Goal: Information Seeking & Learning: Learn about a topic

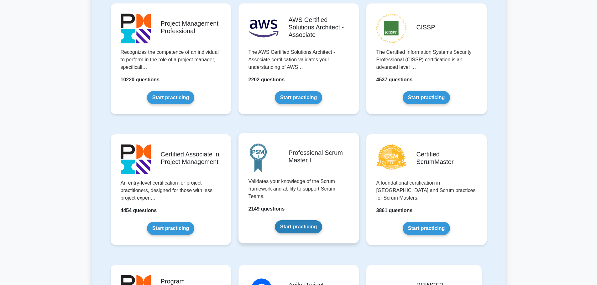
scroll to position [188, 0]
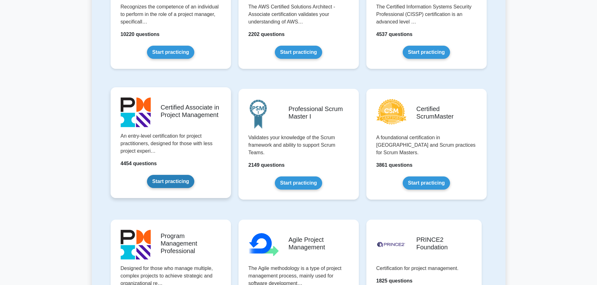
click at [174, 182] on link "Start practicing" at bounding box center [170, 181] width 47 height 13
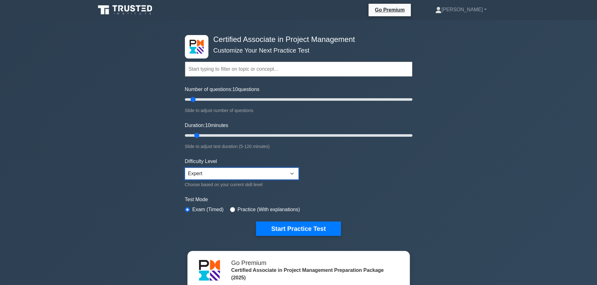
click at [210, 170] on select "Beginner Intermediate Expert" at bounding box center [242, 174] width 114 height 12
select select "beginner"
click at [185, 168] on select "Beginner Intermediate Expert" at bounding box center [242, 174] width 114 height 12
